Goal: Task Accomplishment & Management: Manage account settings

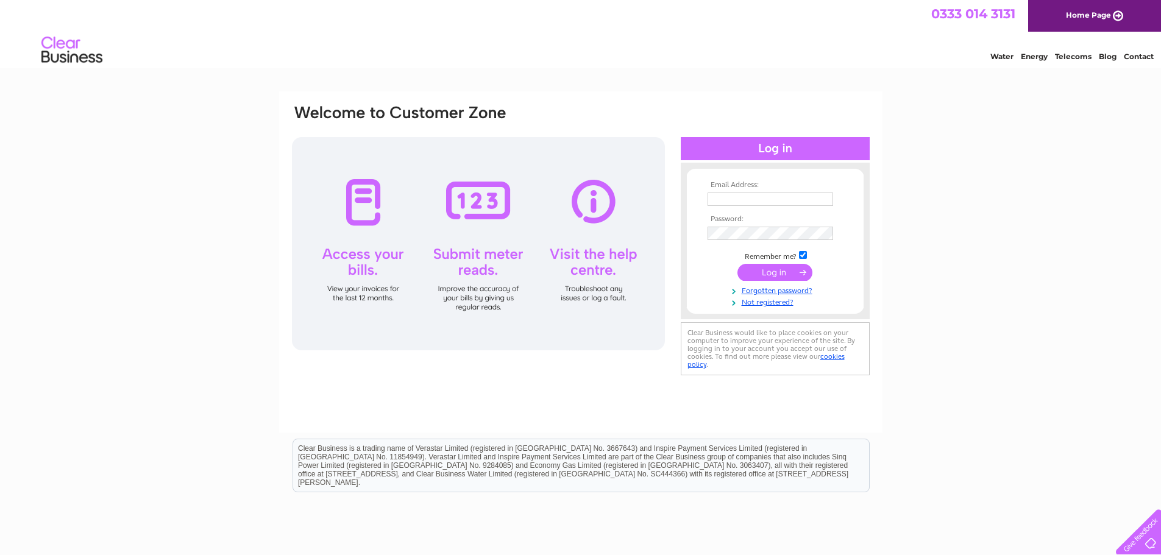
type input "dmkautos@mail.com"
click at [795, 275] on input "submit" at bounding box center [774, 272] width 75 height 17
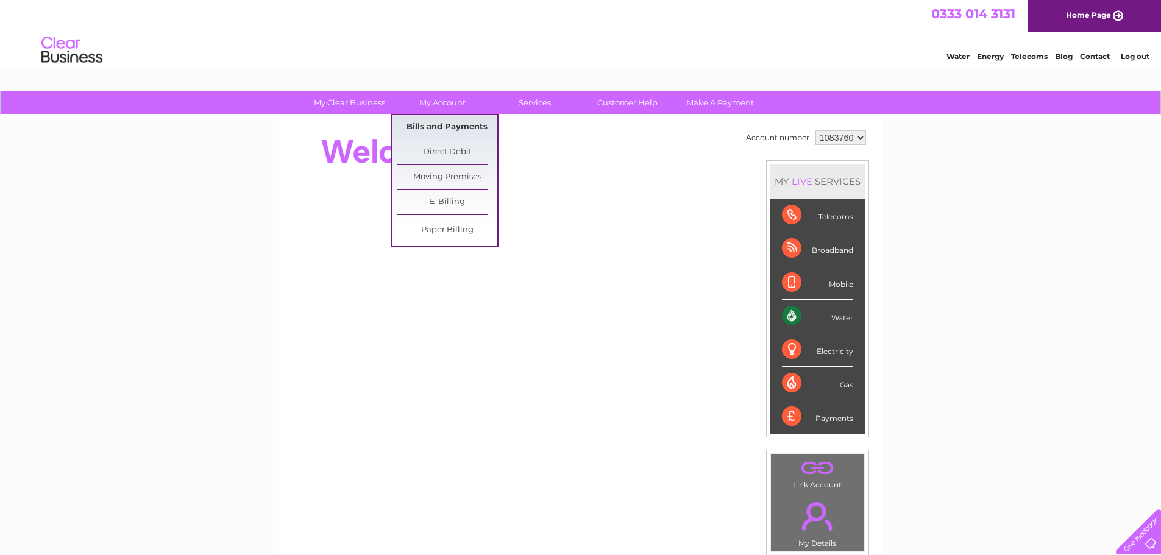
click at [435, 122] on link "Bills and Payments" at bounding box center [447, 127] width 101 height 24
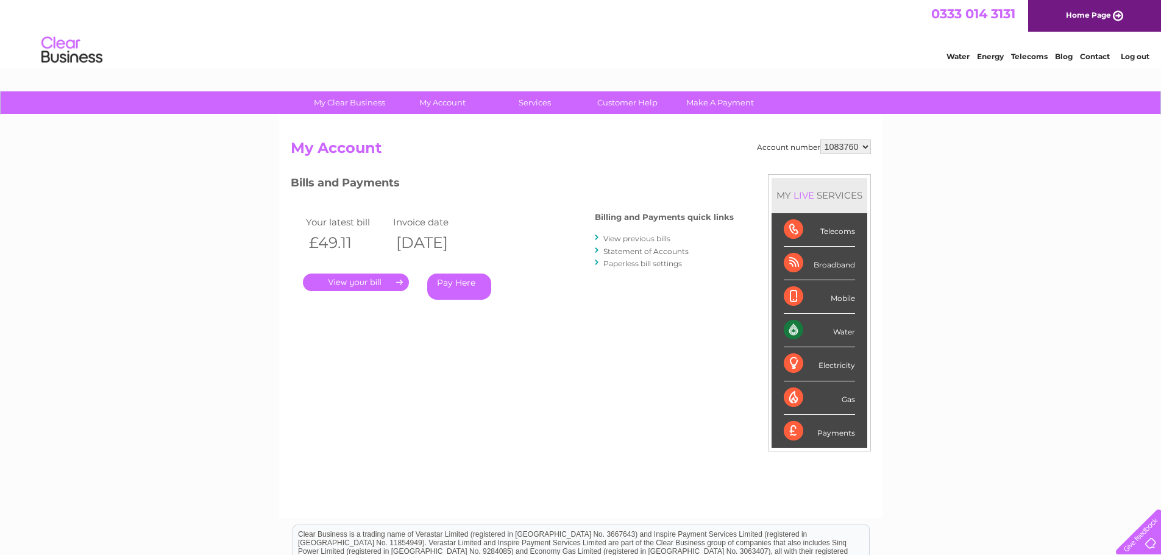
click at [347, 287] on link "." at bounding box center [356, 283] width 106 height 18
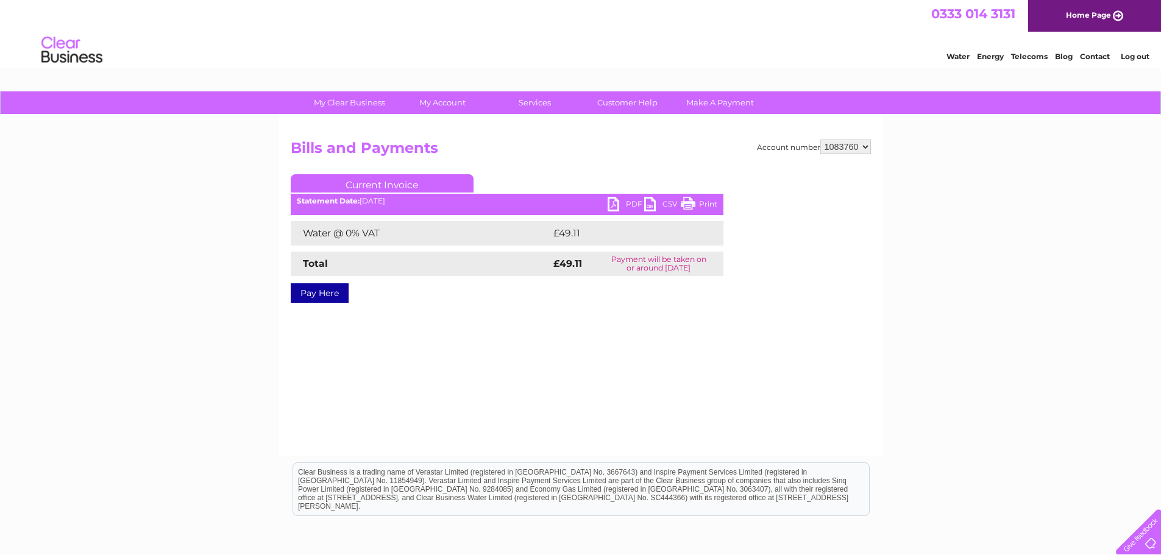
click at [623, 208] on link "PDF" at bounding box center [626, 206] width 37 height 18
